Goal: Task Accomplishment & Management: Manage account settings

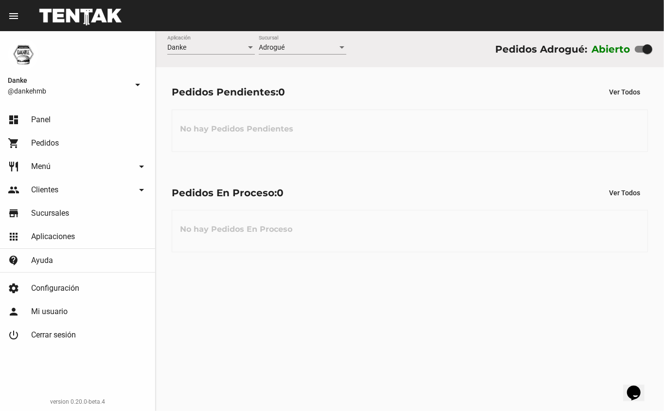
click at [208, 182] on div "Pedidos En Proceso: 0 Ver Todos No hay Pedidos En Proceso" at bounding box center [410, 218] width 509 height 100
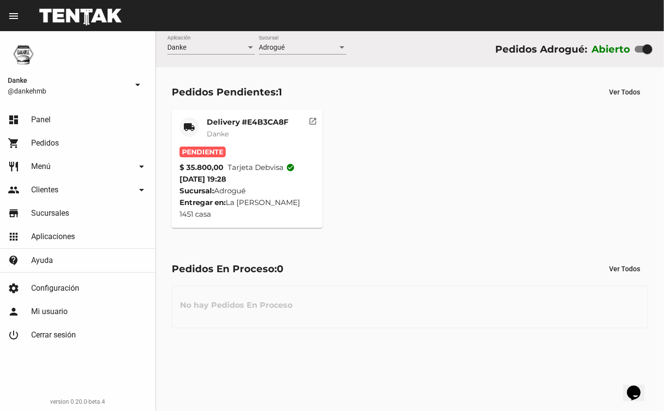
click at [249, 124] on mat-card-title "Delivery #E4B3CA8F" at bounding box center [248, 122] width 82 height 10
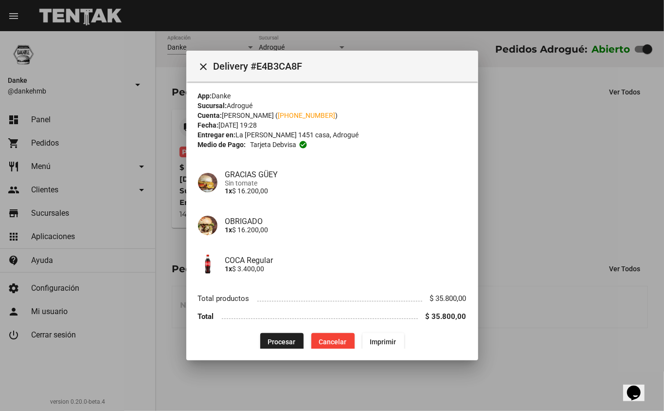
scroll to position [2, 0]
click at [282, 337] on button "Procesar" at bounding box center [281, 342] width 43 height 18
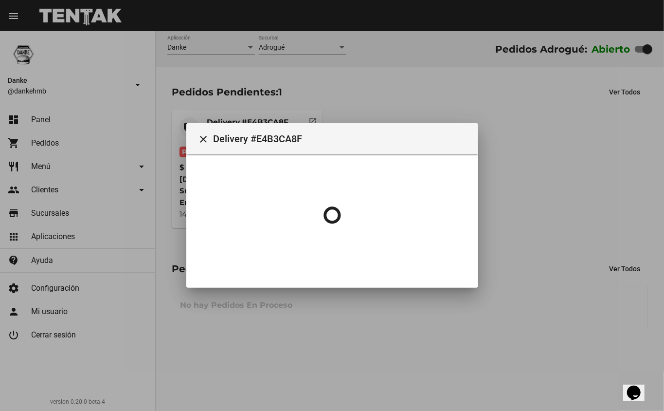
scroll to position [0, 0]
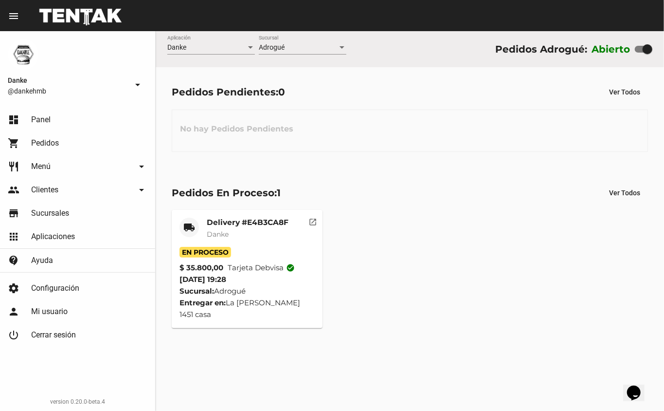
click at [270, 222] on mat-card-title "Delivery #E4B3CA8F" at bounding box center [248, 223] width 82 height 10
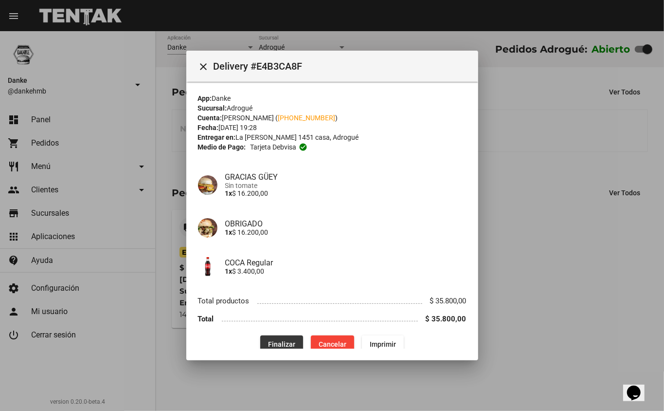
click at [285, 335] on button "Finalizar" at bounding box center [281, 344] width 43 height 18
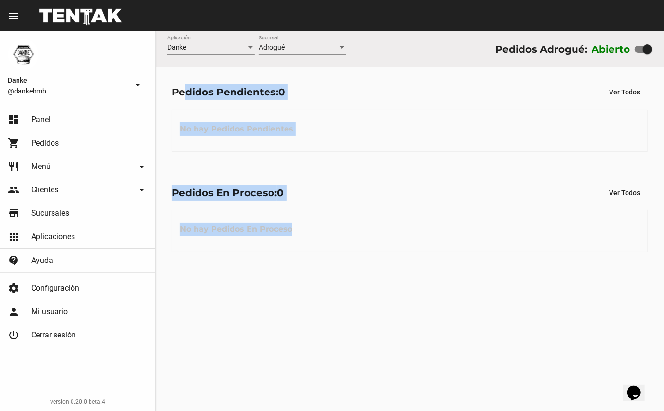
drag, startPoint x: 388, startPoint y: 213, endPoint x: 183, endPoint y: 91, distance: 238.3
click at [183, 91] on flou-dashboard-view "Danke Aplicación Adrogué Sucursal Pedidos Adrogué: Abierto Pedidos Pendientes: …" at bounding box center [410, 149] width 509 height 237
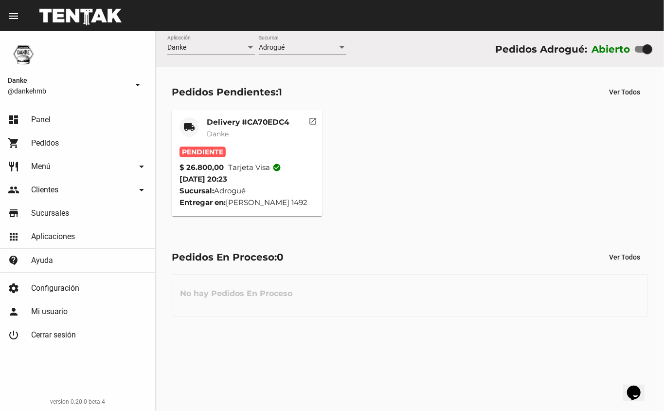
click at [234, 123] on mat-card-title "Delivery #CA70EDC4" at bounding box center [248, 122] width 83 height 10
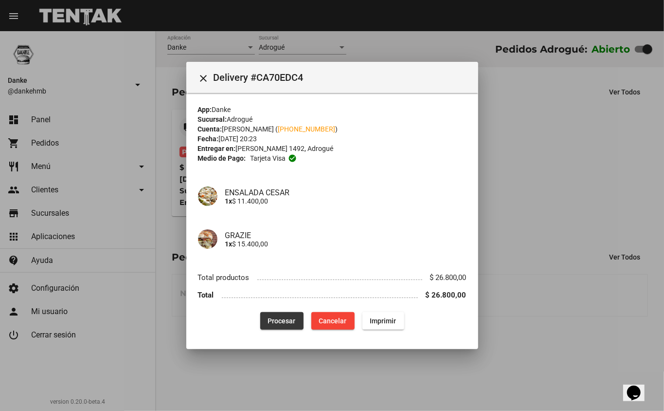
click at [289, 321] on span "Procesar" at bounding box center [282, 321] width 28 height 8
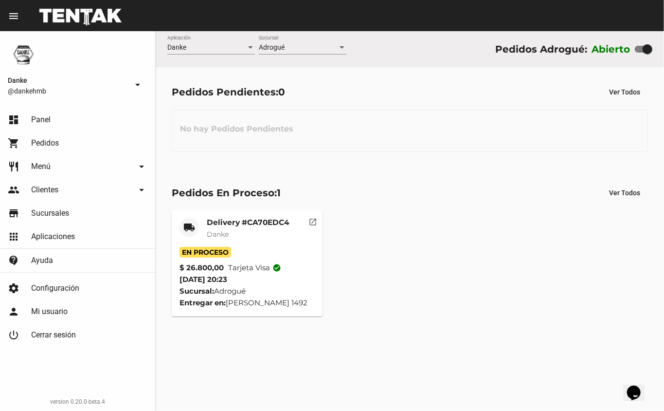
click at [225, 213] on mat-card "local_shipping Delivery #CA70EDC4 Danke En Proceso $ 26.800,00 Tarjeta visa che…" at bounding box center [247, 263] width 151 height 107
click at [230, 223] on mat-card-title "Delivery #CA70EDC4" at bounding box center [248, 223] width 83 height 10
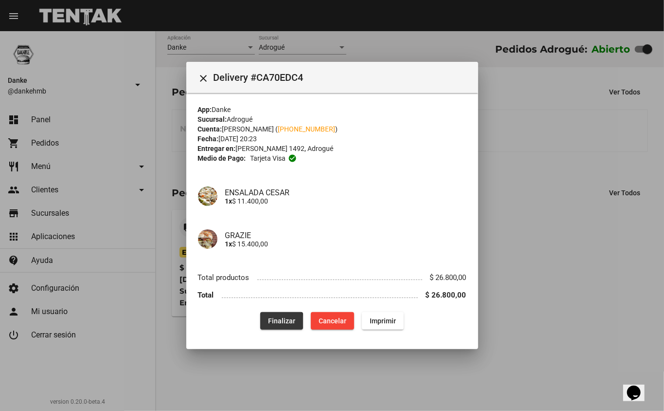
click at [280, 321] on span "Finalizar" at bounding box center [281, 321] width 27 height 8
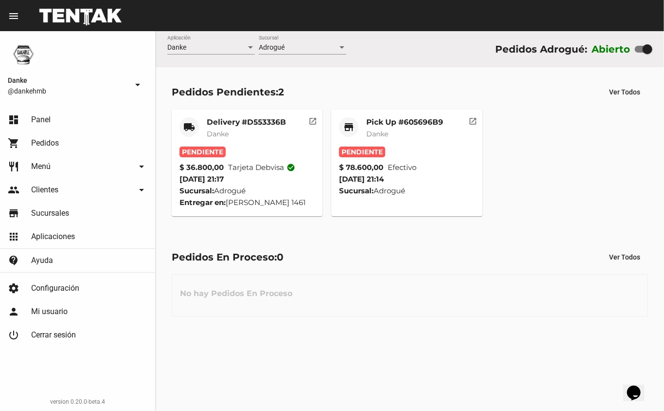
click at [413, 132] on mat-card-subtitle "Danke" at bounding box center [404, 134] width 77 height 10
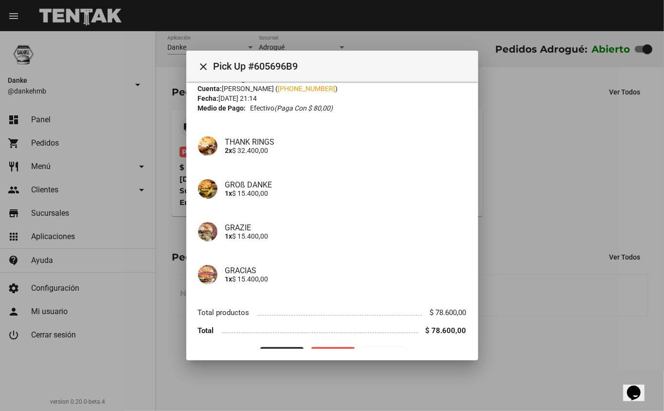
scroll to position [34, 0]
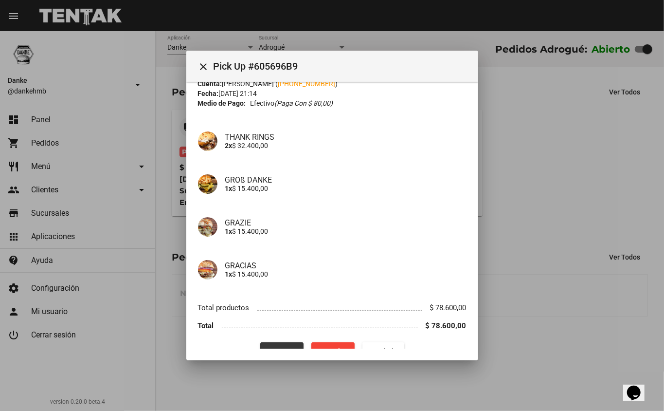
click at [283, 347] on span "Procesar" at bounding box center [282, 351] width 28 height 8
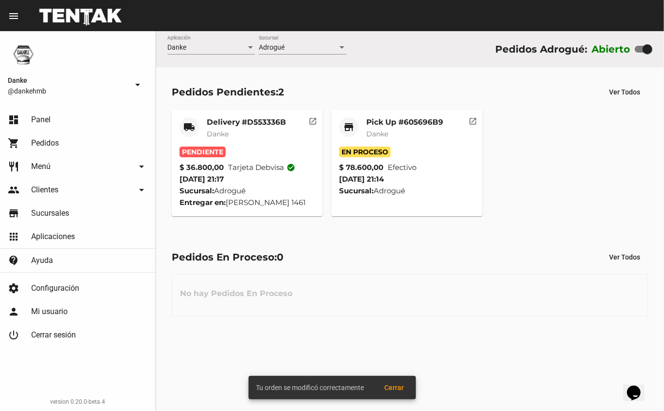
click at [272, 122] on mat-card-title "Delivery #D553336B" at bounding box center [246, 122] width 79 height 10
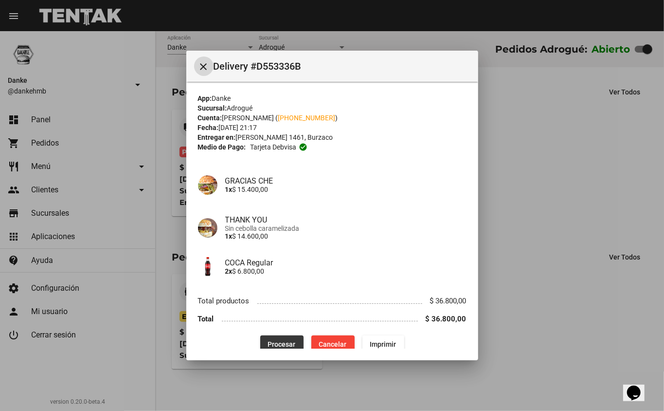
click at [280, 344] on span "Procesar" at bounding box center [282, 344] width 28 height 8
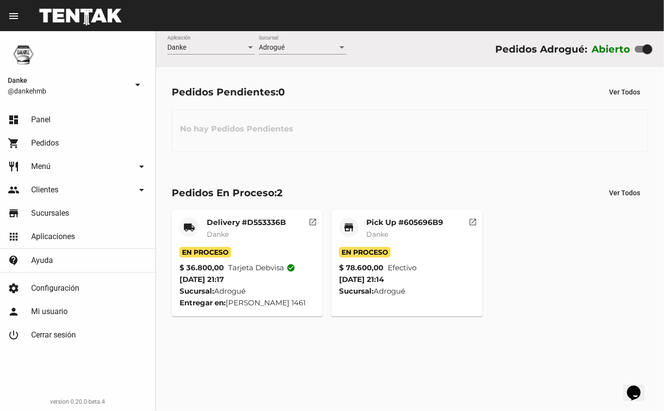
click at [222, 223] on mat-card-title "Delivery #D553336B" at bounding box center [246, 223] width 79 height 10
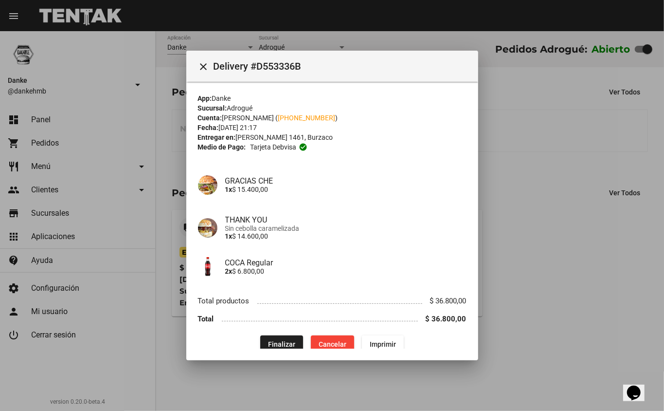
click at [500, 174] on div at bounding box center [332, 205] width 664 height 411
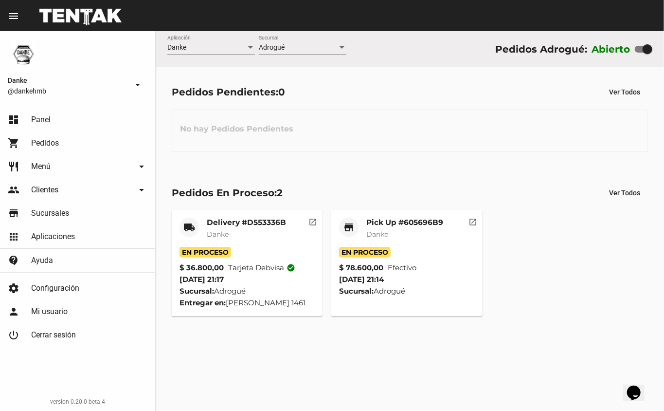
click at [403, 224] on mat-card-title "Pick Up #605696B9" at bounding box center [404, 223] width 77 height 10
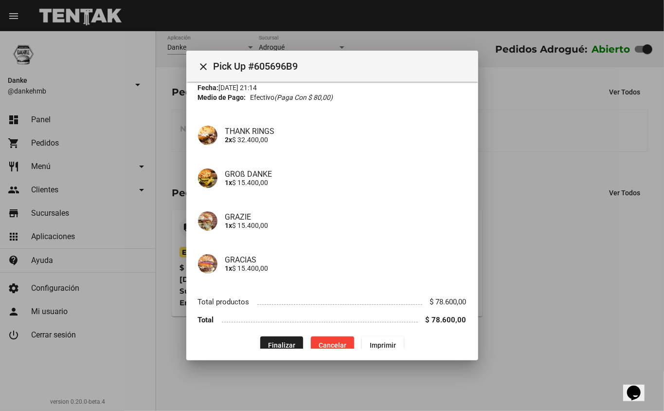
scroll to position [53, 0]
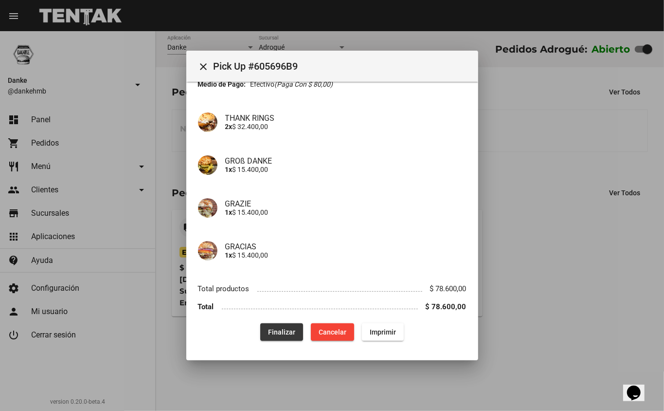
click at [282, 335] on span "Finalizar" at bounding box center [281, 332] width 27 height 8
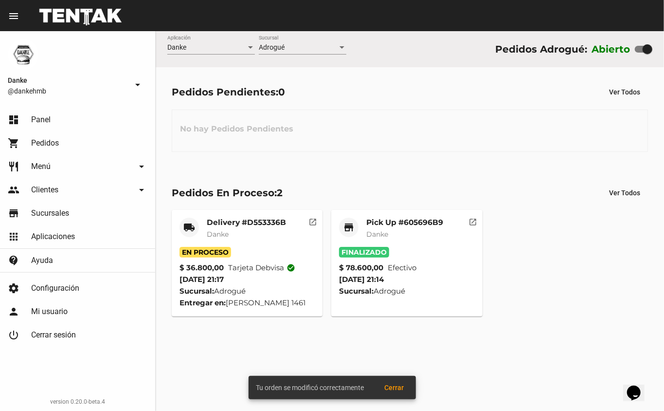
click at [424, 220] on mat-card-title "Pick Up #605696B9" at bounding box center [404, 223] width 77 height 10
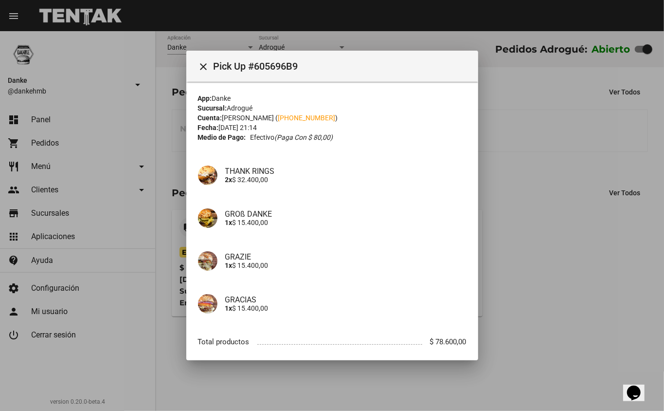
click at [551, 207] on div at bounding box center [332, 205] width 664 height 411
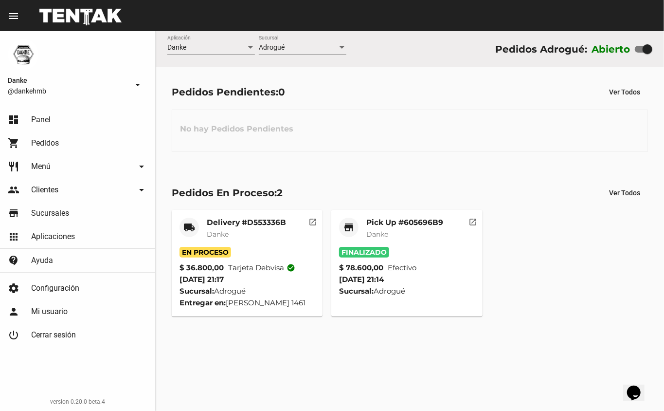
click at [238, 226] on mat-card-title "Delivery #D553336B" at bounding box center [246, 223] width 79 height 10
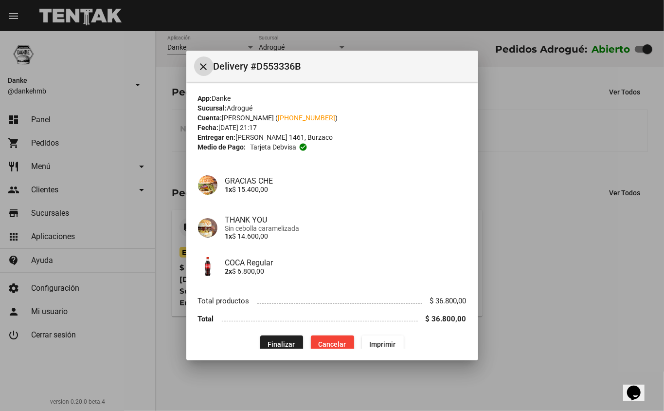
click at [579, 180] on div at bounding box center [332, 205] width 664 height 411
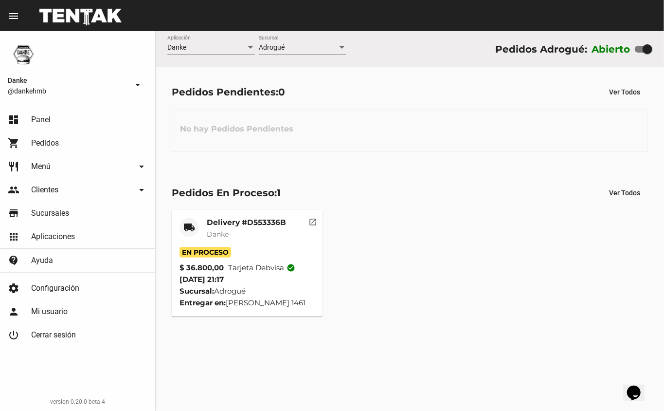
click at [246, 218] on mat-card-title "Delivery #D553336B" at bounding box center [246, 223] width 79 height 10
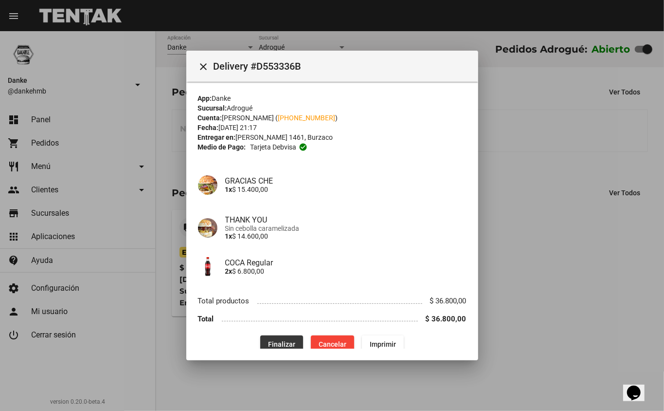
click at [273, 341] on span "Finalizar" at bounding box center [281, 344] width 27 height 8
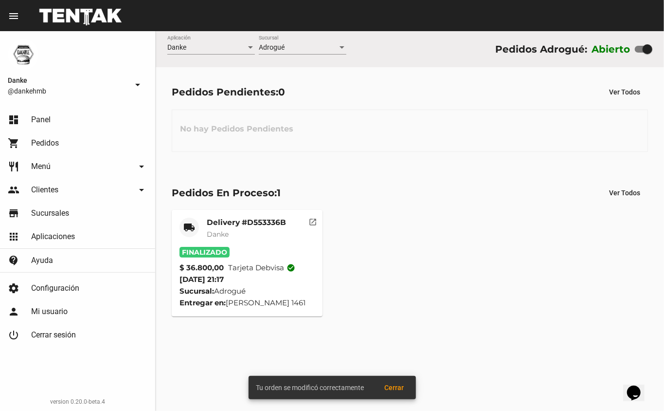
click at [514, 231] on div "local_shipping Delivery #D553336B Danke Finalizado $ 36.800,00 Tarjeta debvisa …" at bounding box center [409, 262] width 485 height 115
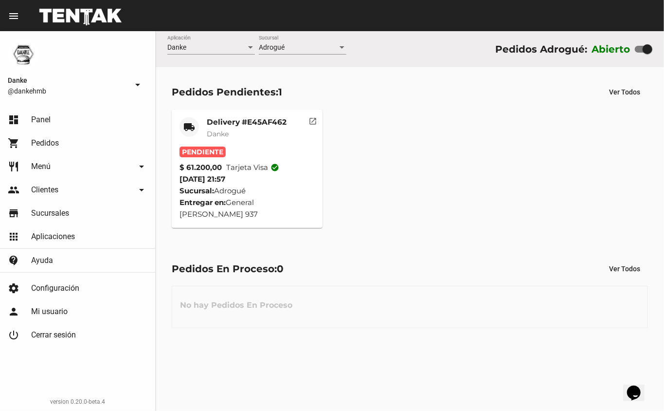
click at [273, 129] on mat-card-subtitle "Danke" at bounding box center [247, 134] width 80 height 10
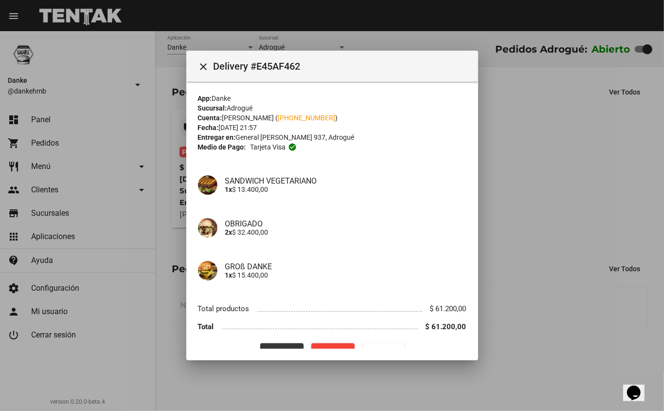
click at [269, 345] on button "Procesar" at bounding box center [281, 352] width 43 height 18
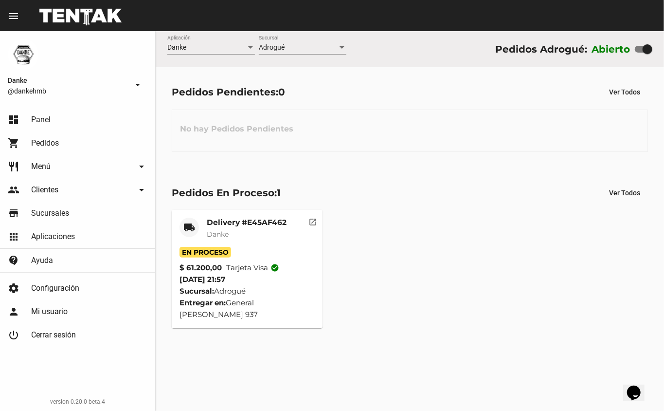
click at [240, 226] on mat-card-title "Delivery #E45AF462" at bounding box center [247, 223] width 80 height 10
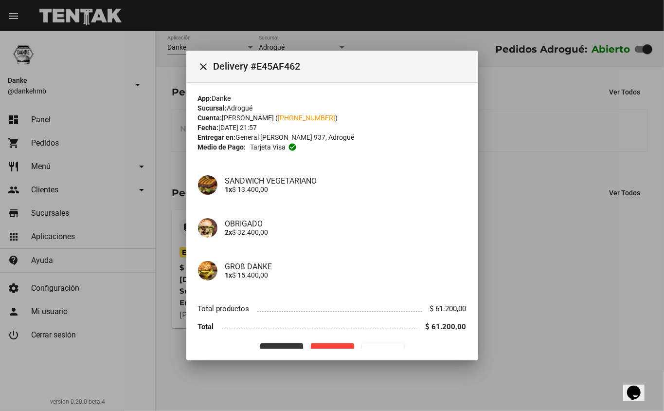
click at [281, 345] on button "Finalizar" at bounding box center [281, 352] width 43 height 18
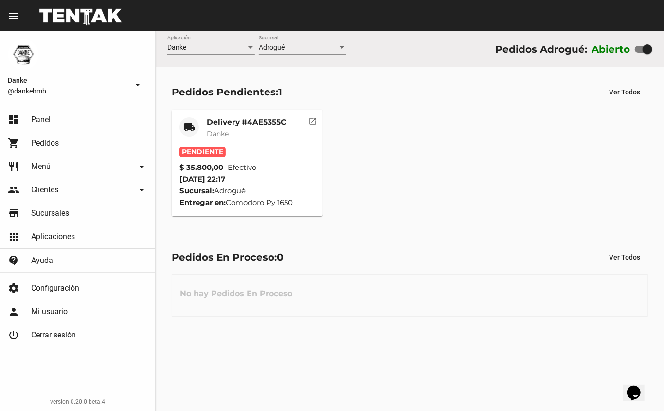
click at [248, 120] on mat-card-title "Delivery #4AE5355C" at bounding box center [246, 122] width 79 height 10
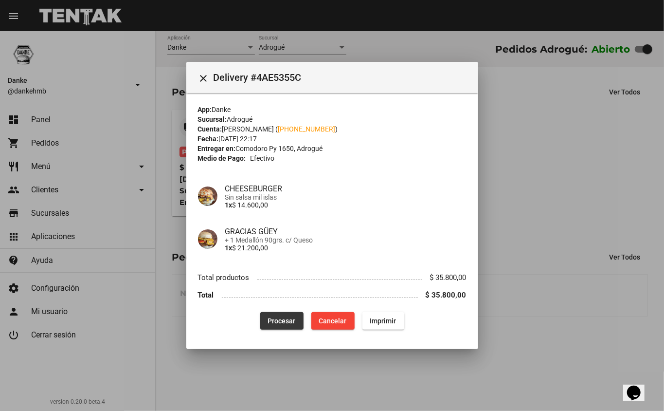
click at [295, 328] on button "Procesar" at bounding box center [281, 321] width 43 height 18
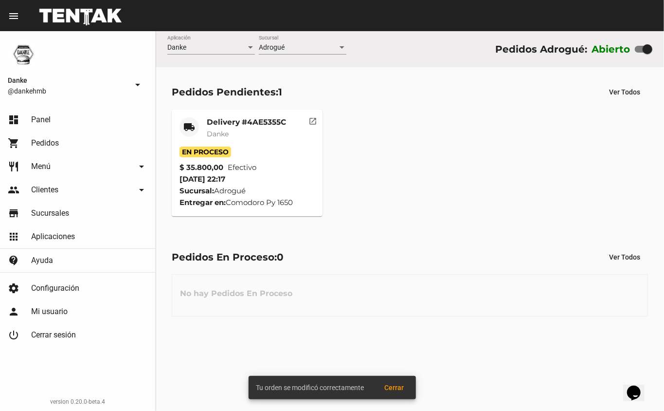
click at [277, 109] on mat-card "local_shipping Delivery #4AE5355C Danke En Proceso $ 35.800,00 Efectivo 9/9/25 …" at bounding box center [247, 162] width 151 height 107
click at [261, 118] on mat-card-title "Delivery #4AE5355C" at bounding box center [246, 122] width 79 height 10
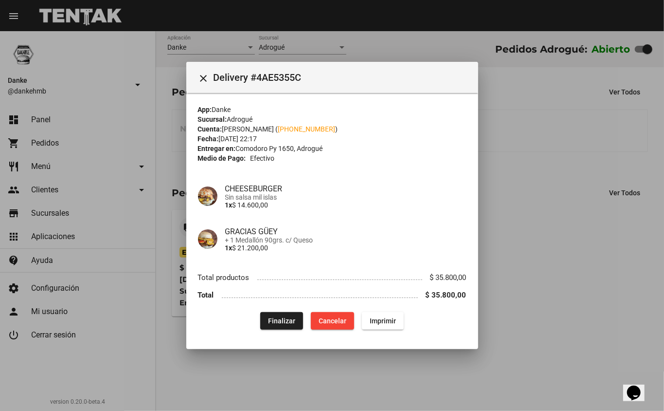
click at [555, 254] on div at bounding box center [332, 205] width 664 height 411
click at [555, 254] on div "local_shipping Delivery #4AE5355C Danke En Proceso $ 35.800,00 Efectivo 9/9/25 …" at bounding box center [409, 262] width 485 height 115
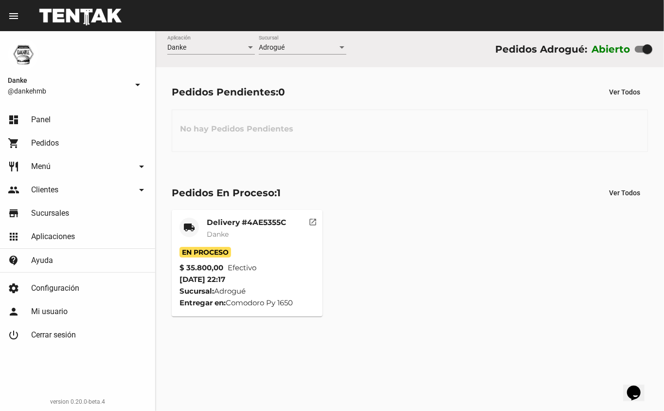
click at [237, 223] on mat-card-title "Delivery #4AE5355C" at bounding box center [246, 223] width 79 height 10
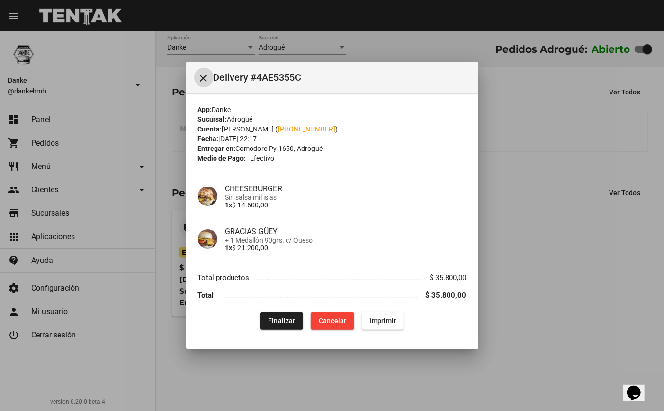
click at [380, 166] on div "App: Danke Sucursal: Adrogué Cuenta: Jun ignacio Milessi ( +54 1150080699 ) Fec…" at bounding box center [332, 217] width 269 height 225
click at [297, 316] on button "Finalizar" at bounding box center [281, 321] width 43 height 18
